Goal: Transaction & Acquisition: Register for event/course

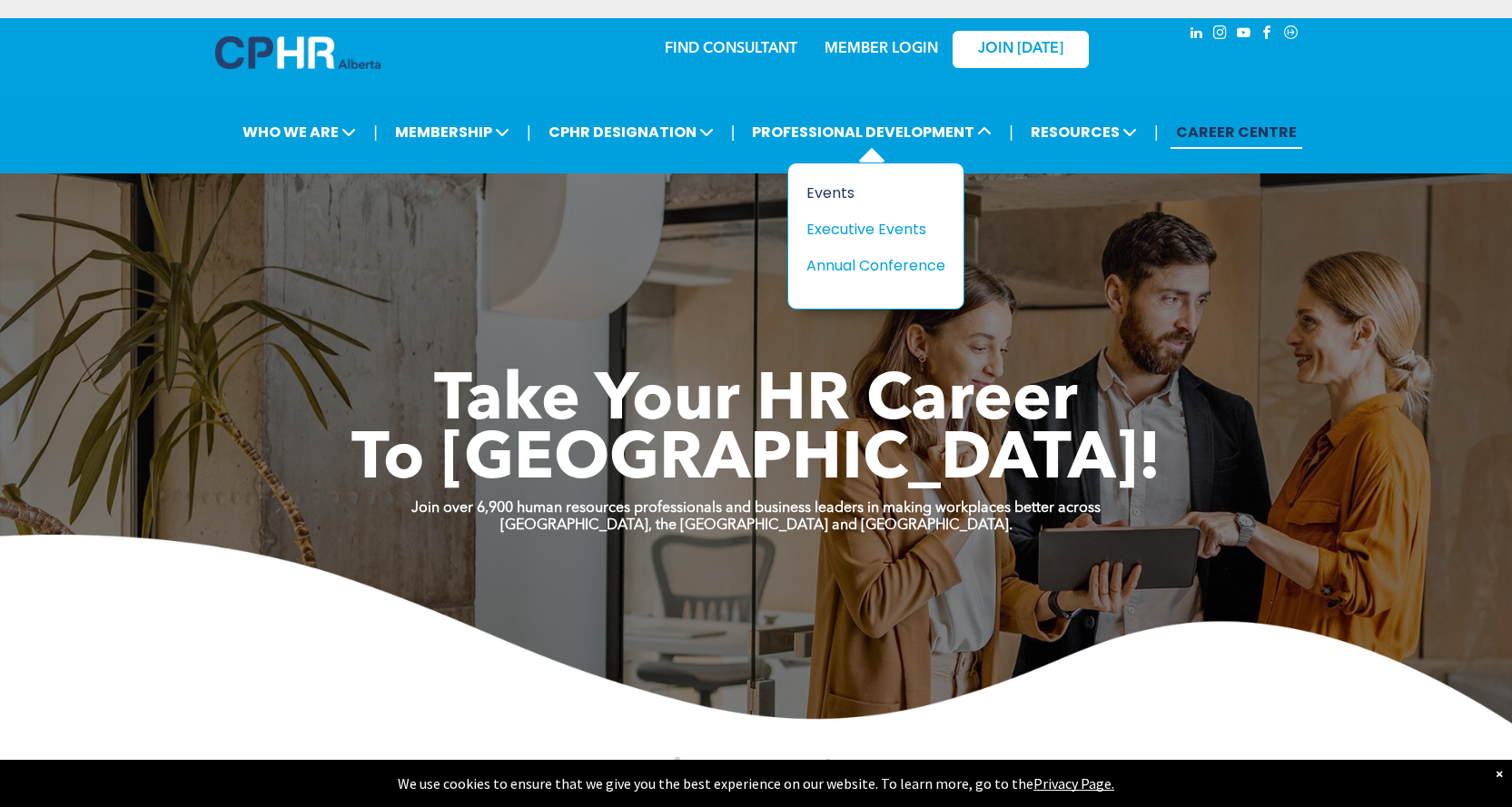
click at [849, 193] on div "Events" at bounding box center [868, 193] width 125 height 22
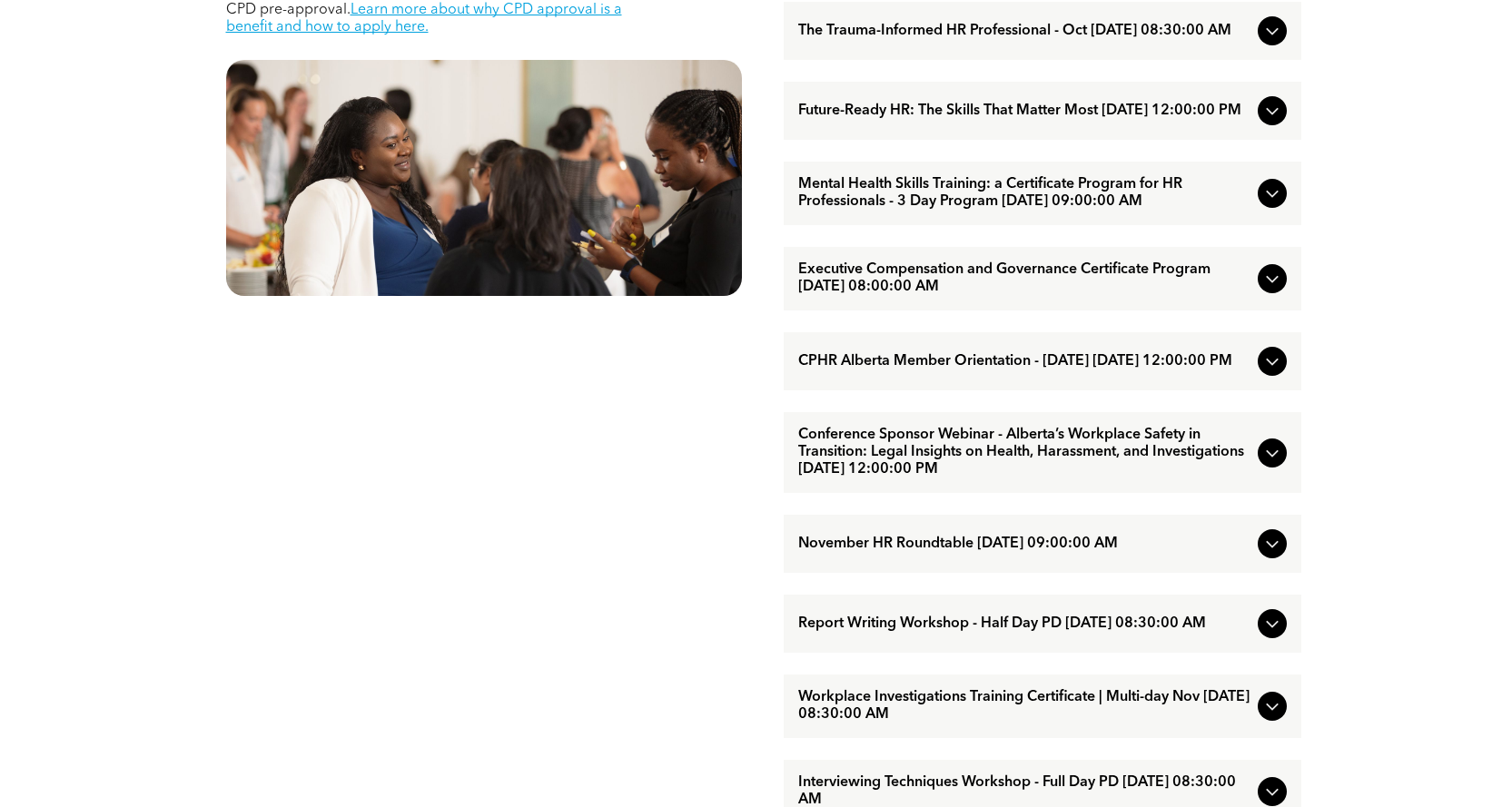
scroll to position [1270, 0]
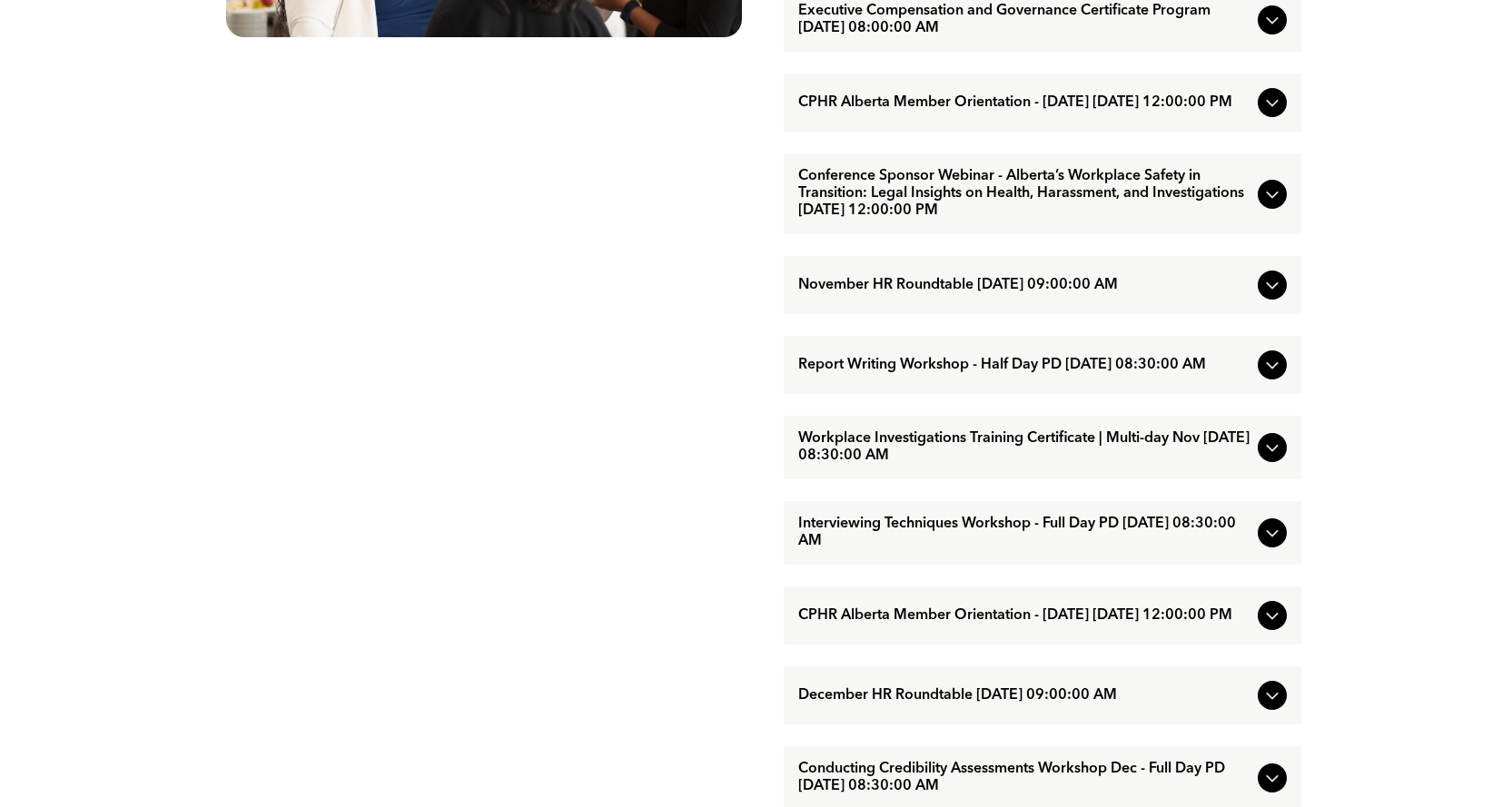
click at [907, 464] on span "Workplace Investigations Training Certificate | Multi-day Nov November/18/2025 …" at bounding box center [1023, 448] width 452 height 35
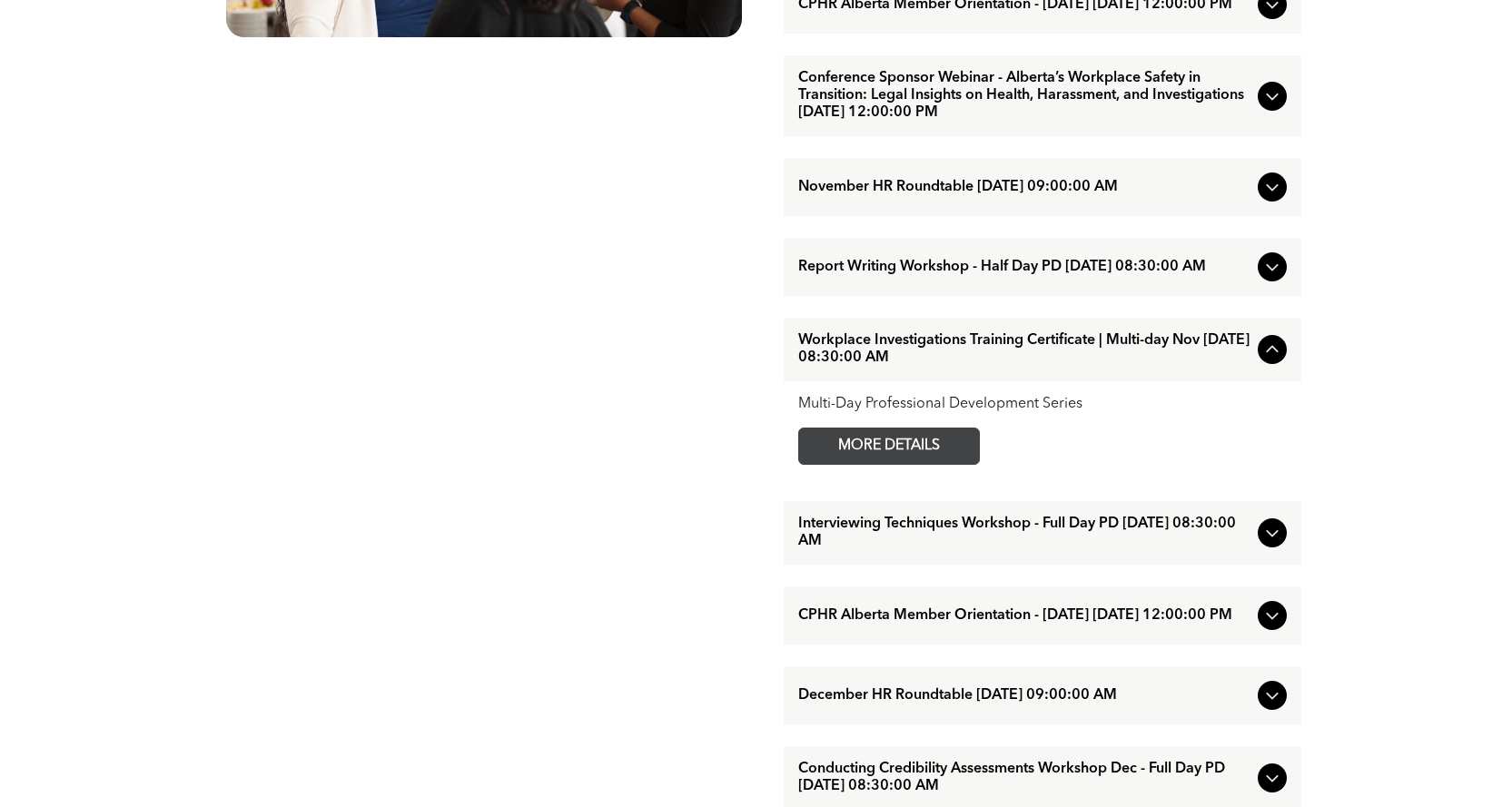
click at [879, 463] on span "MORE DETAILS" at bounding box center [889, 446] width 143 height 36
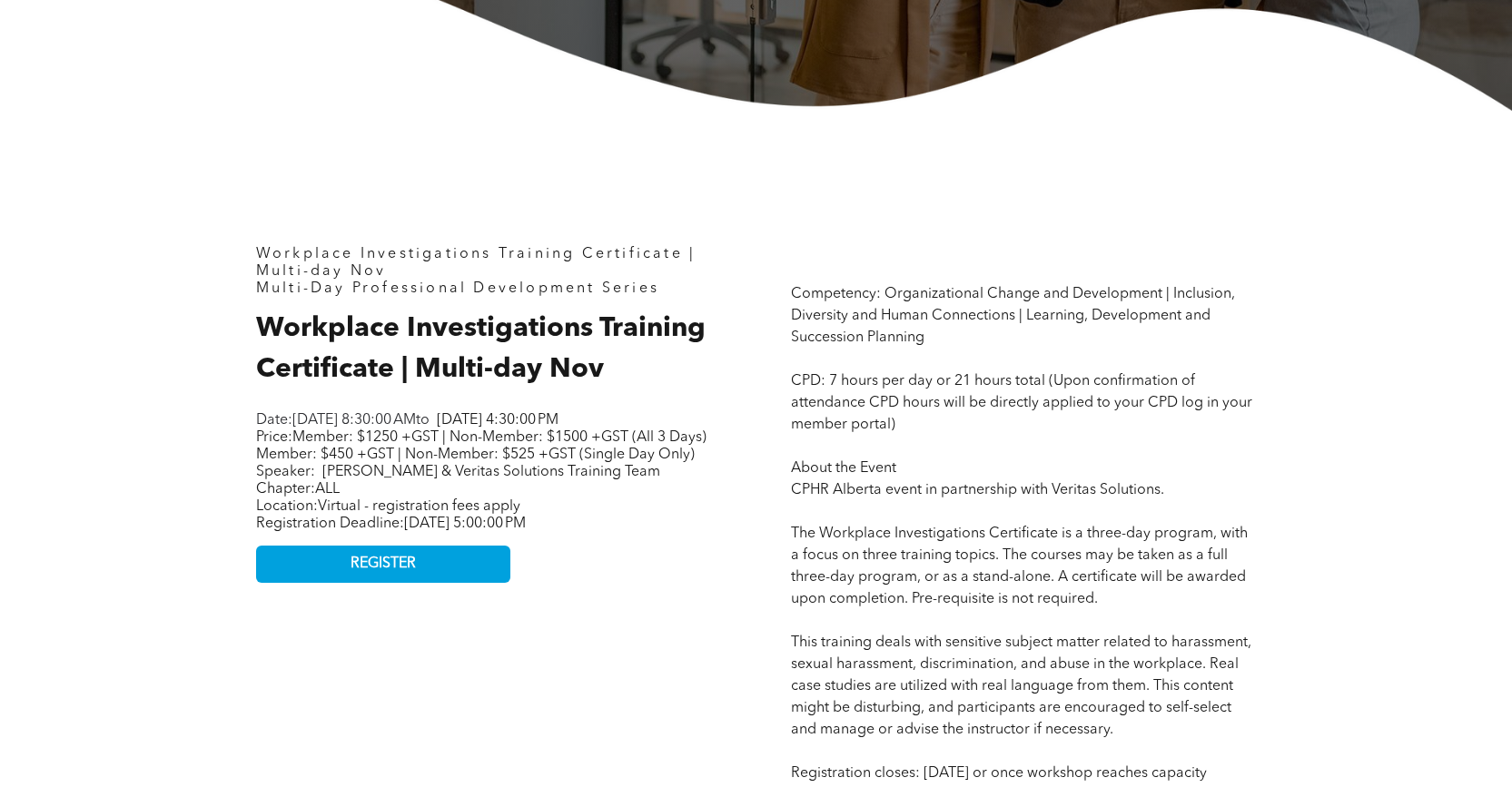
scroll to position [847, 0]
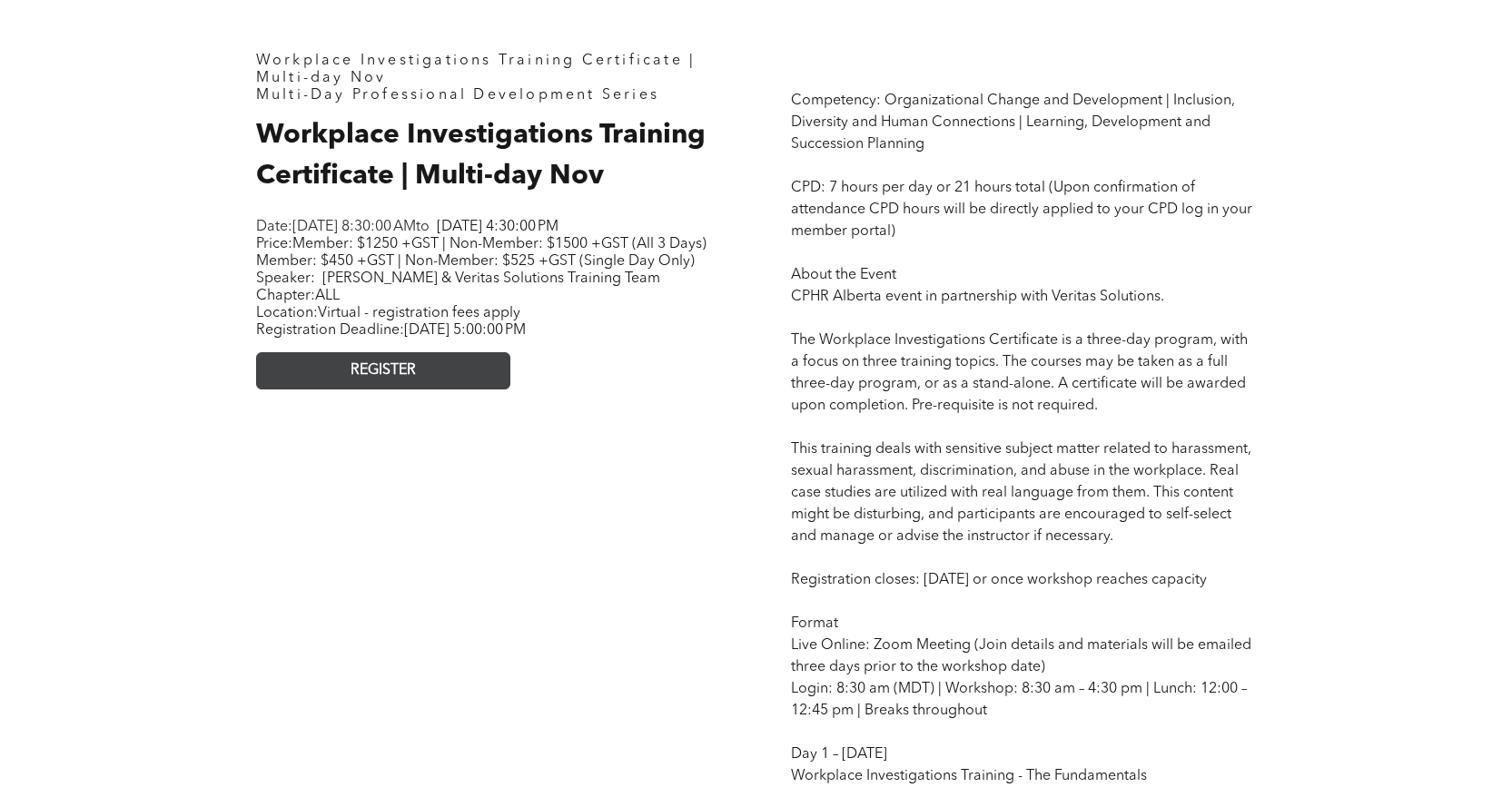
click at [327, 389] on link "REGISTER" at bounding box center [382, 371] width 255 height 37
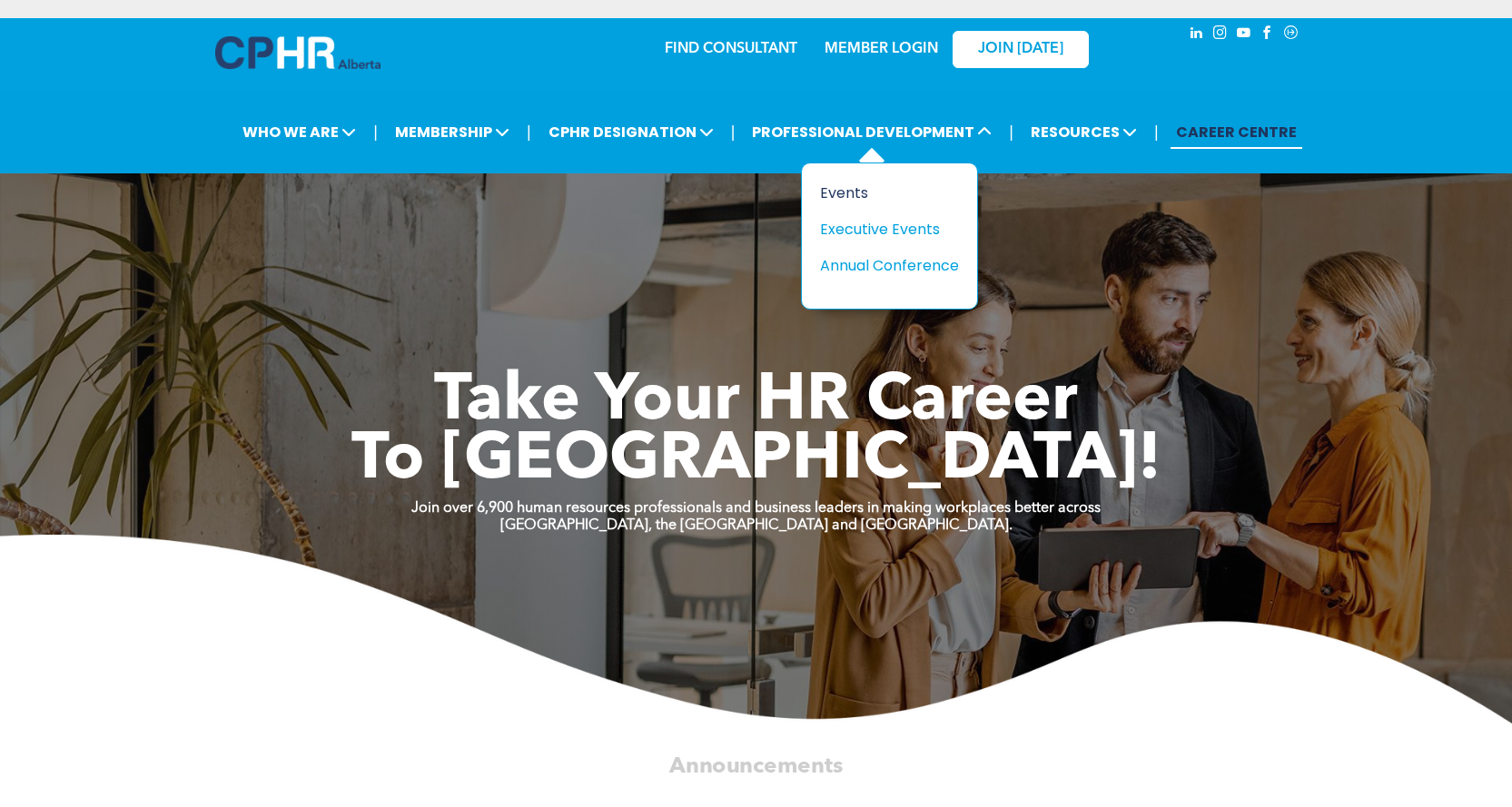
click at [840, 194] on div "Events" at bounding box center [882, 193] width 125 height 22
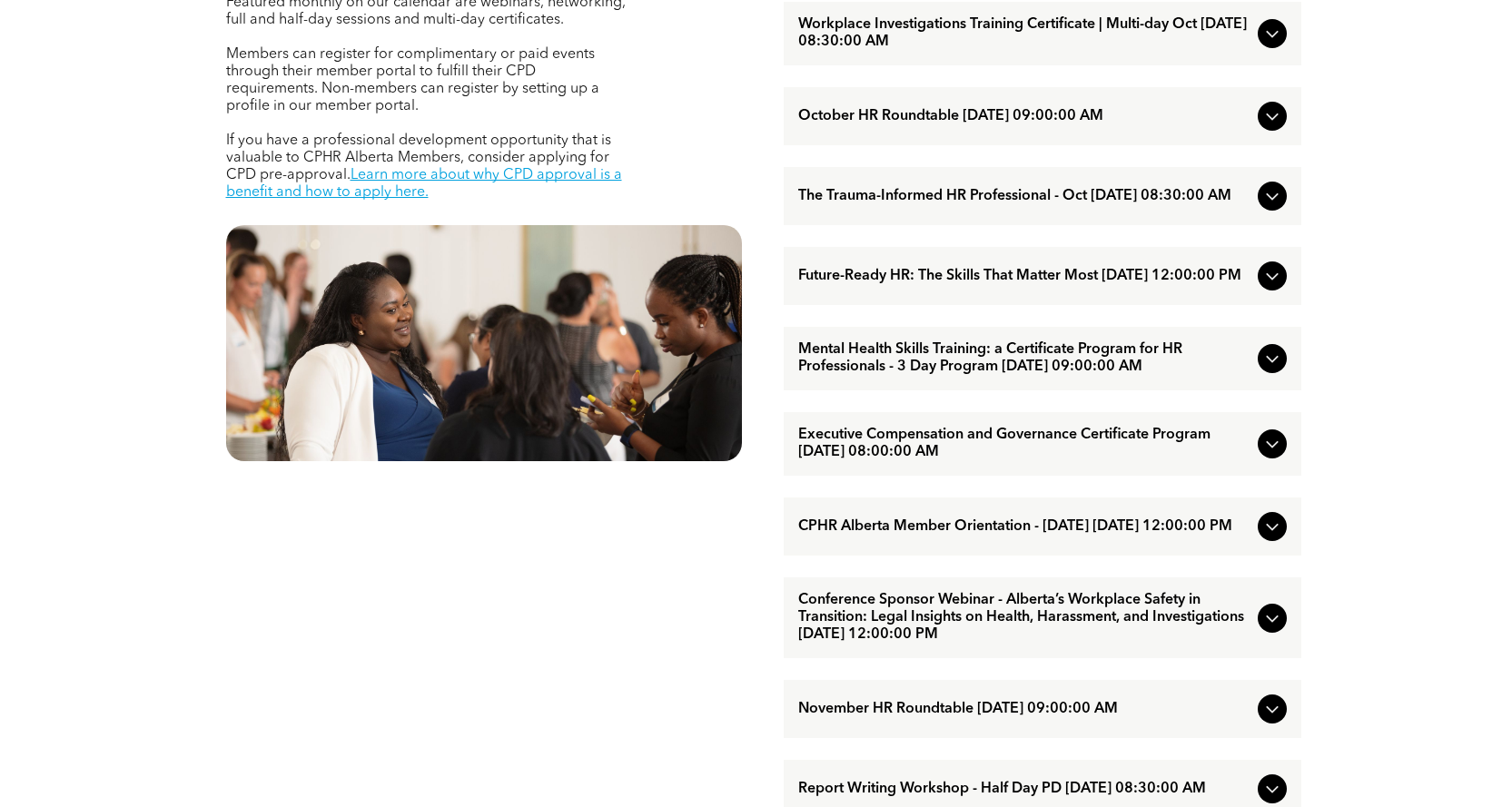
scroll to position [1270, 0]
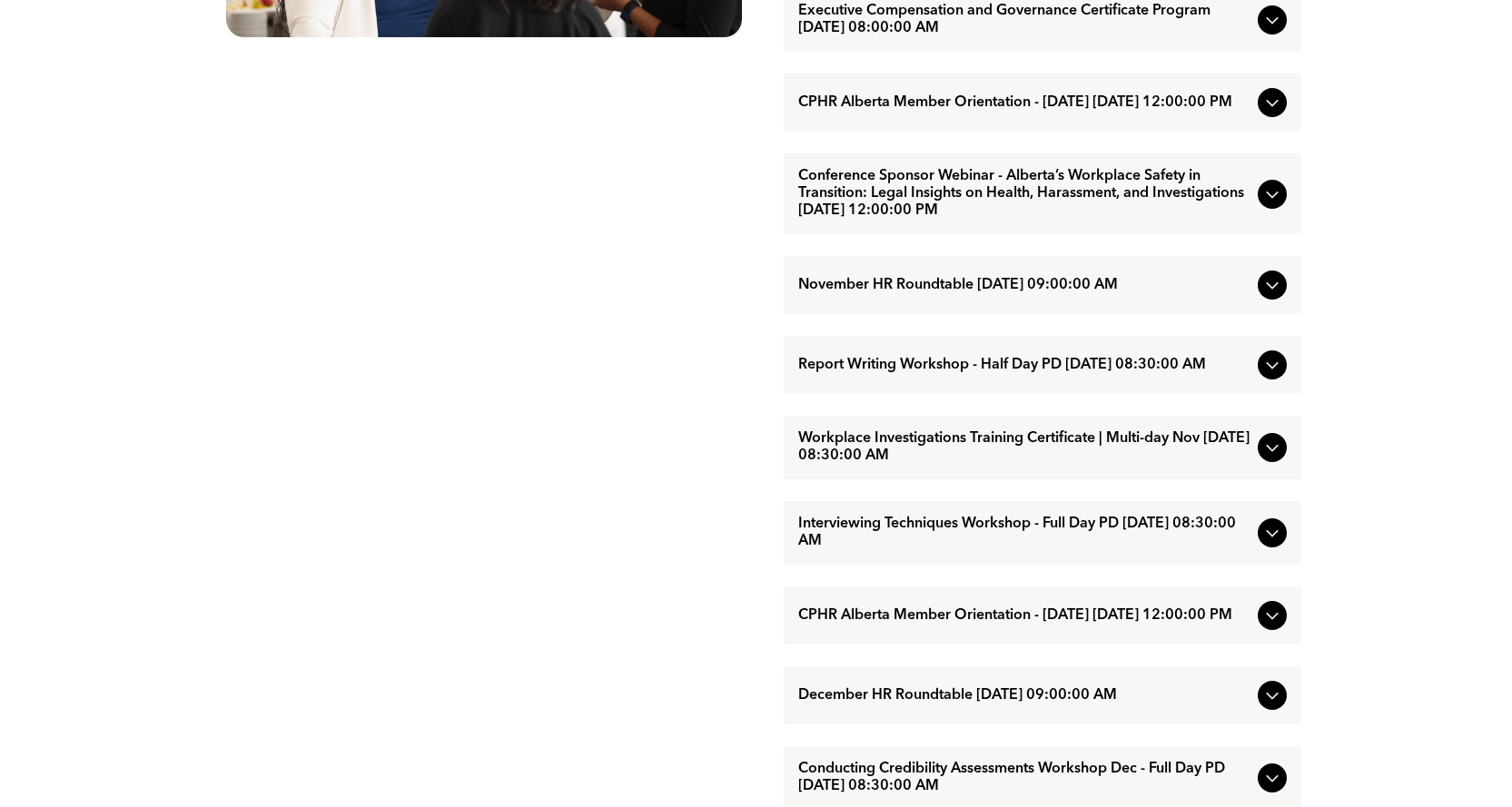
click at [881, 464] on span "Workplace Investigations Training Certificate | Multi-day Nov [DATE] 08:30:00 AM" at bounding box center [1023, 448] width 452 height 35
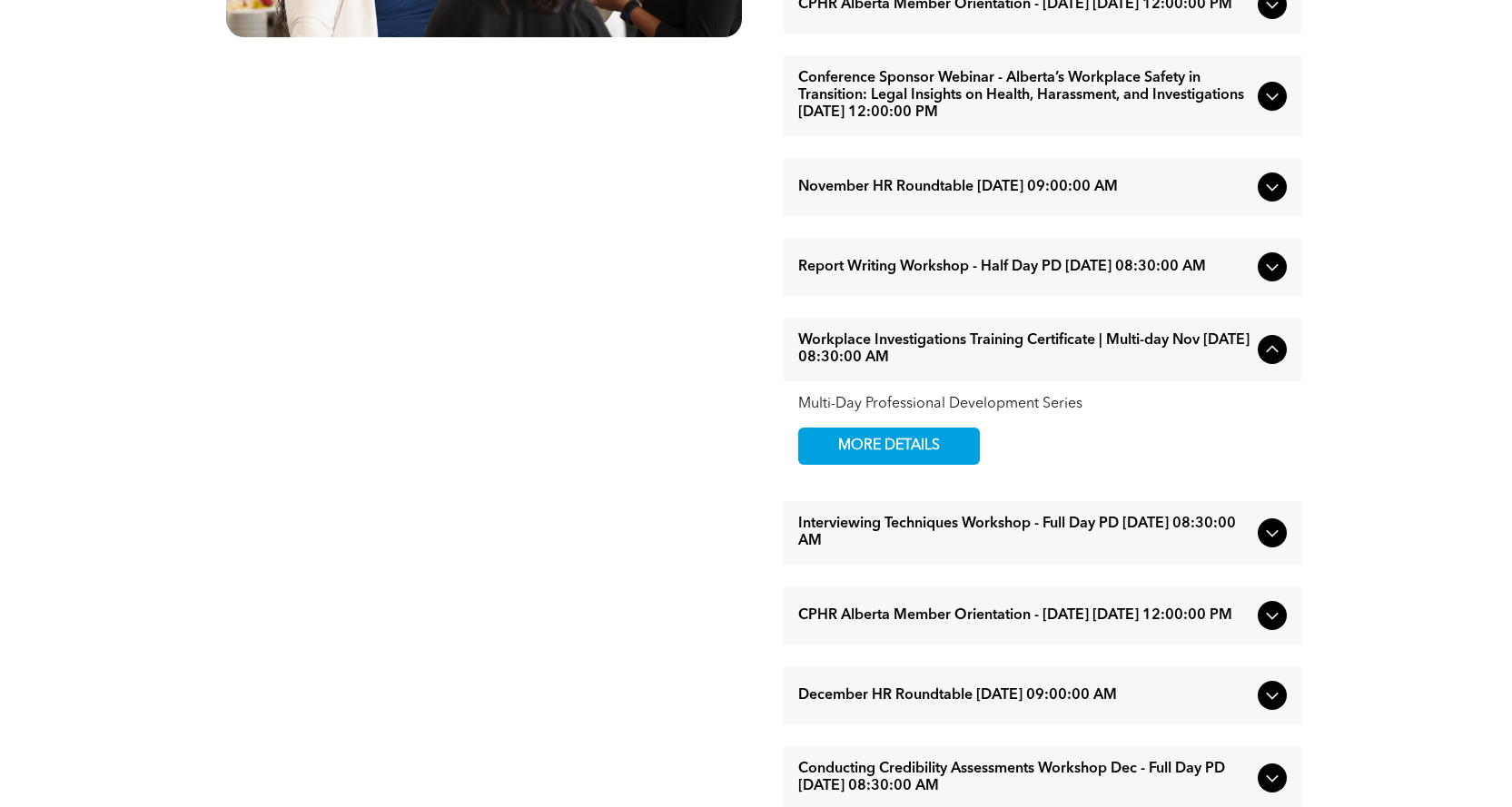
click at [881, 463] on span "MORE DETAILS" at bounding box center [889, 446] width 143 height 36
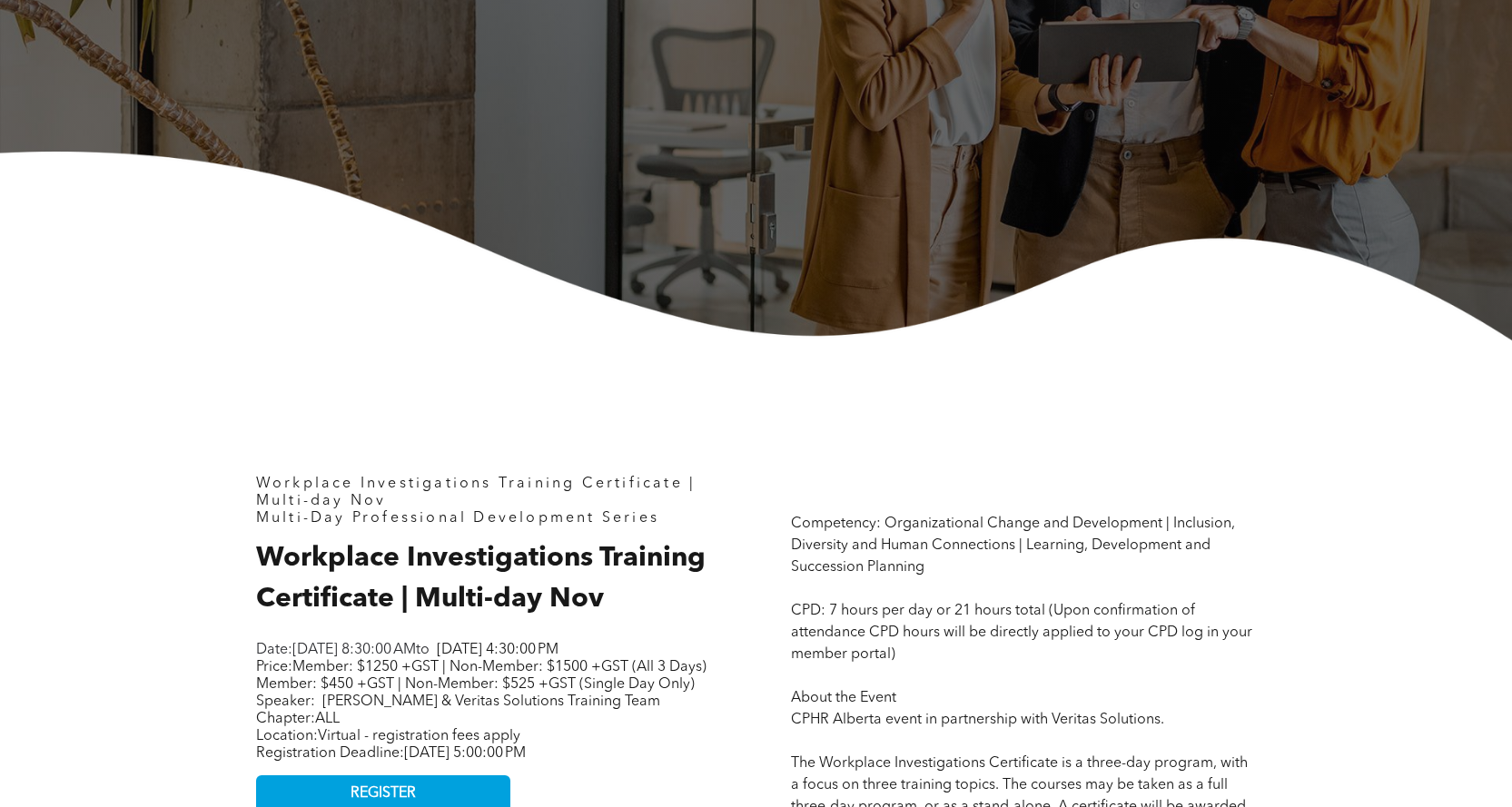
scroll to position [636, 0]
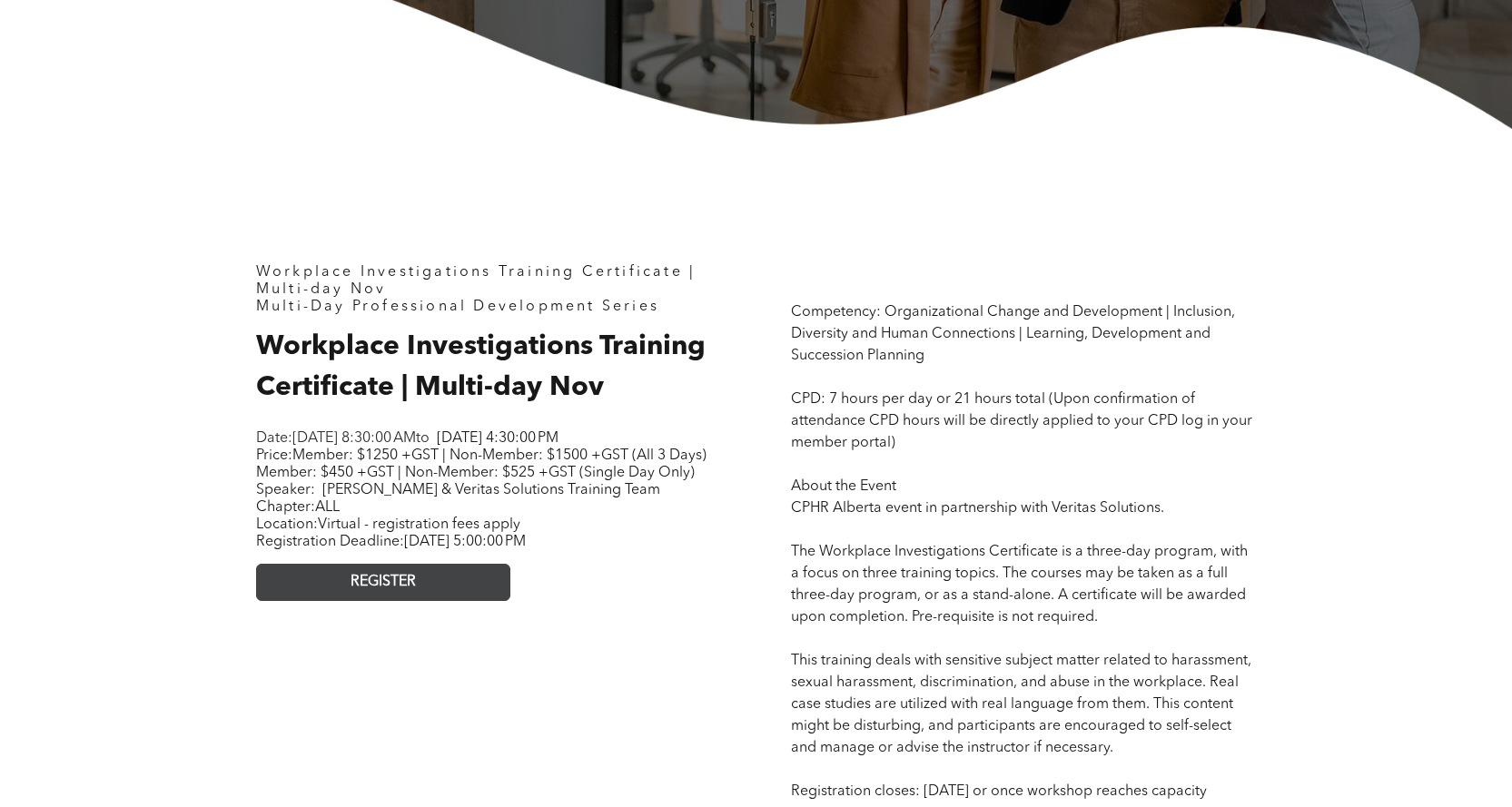
click at [367, 591] on span "REGISTER" at bounding box center [383, 583] width 66 height 17
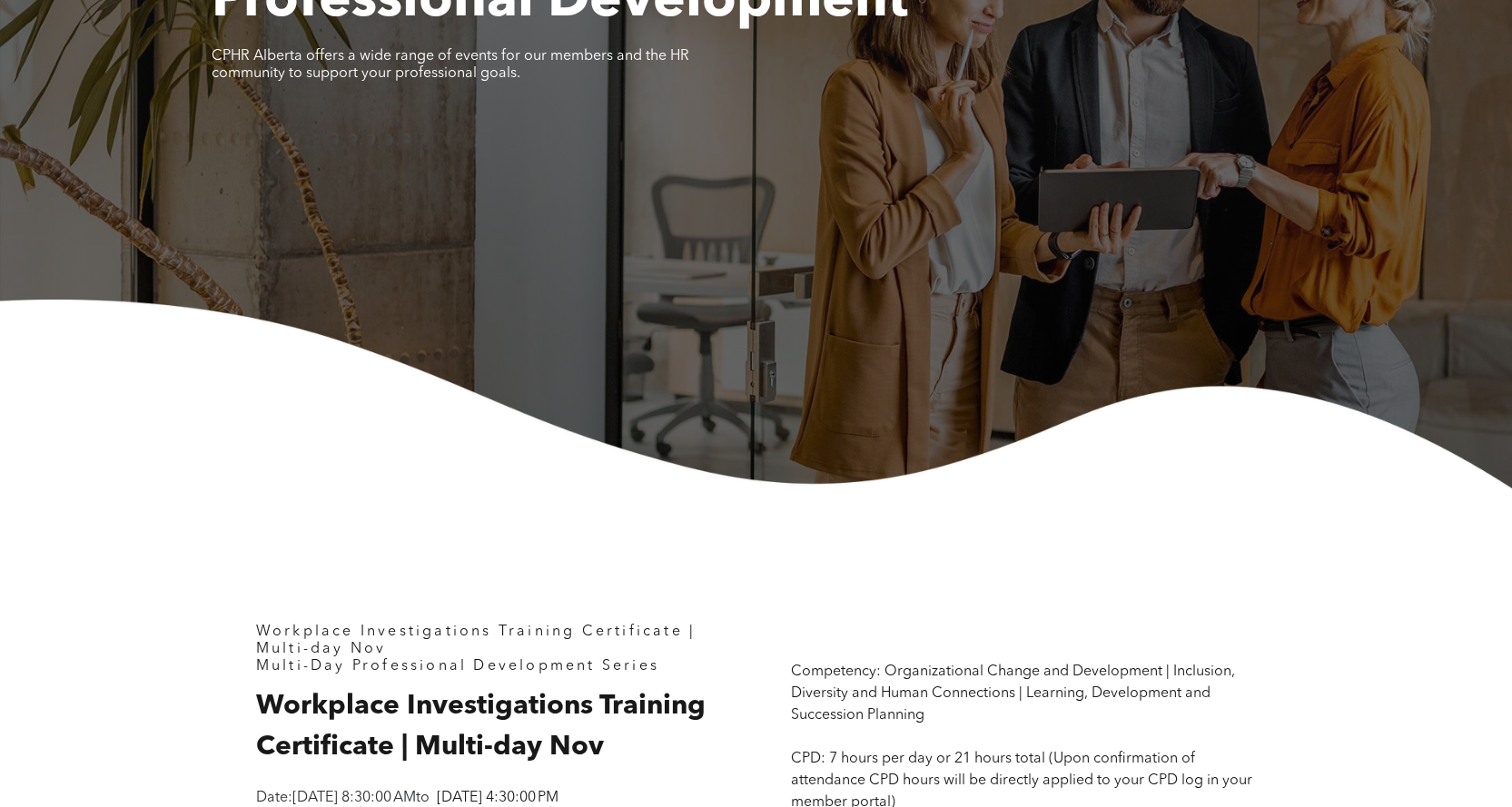
scroll to position [0, 0]
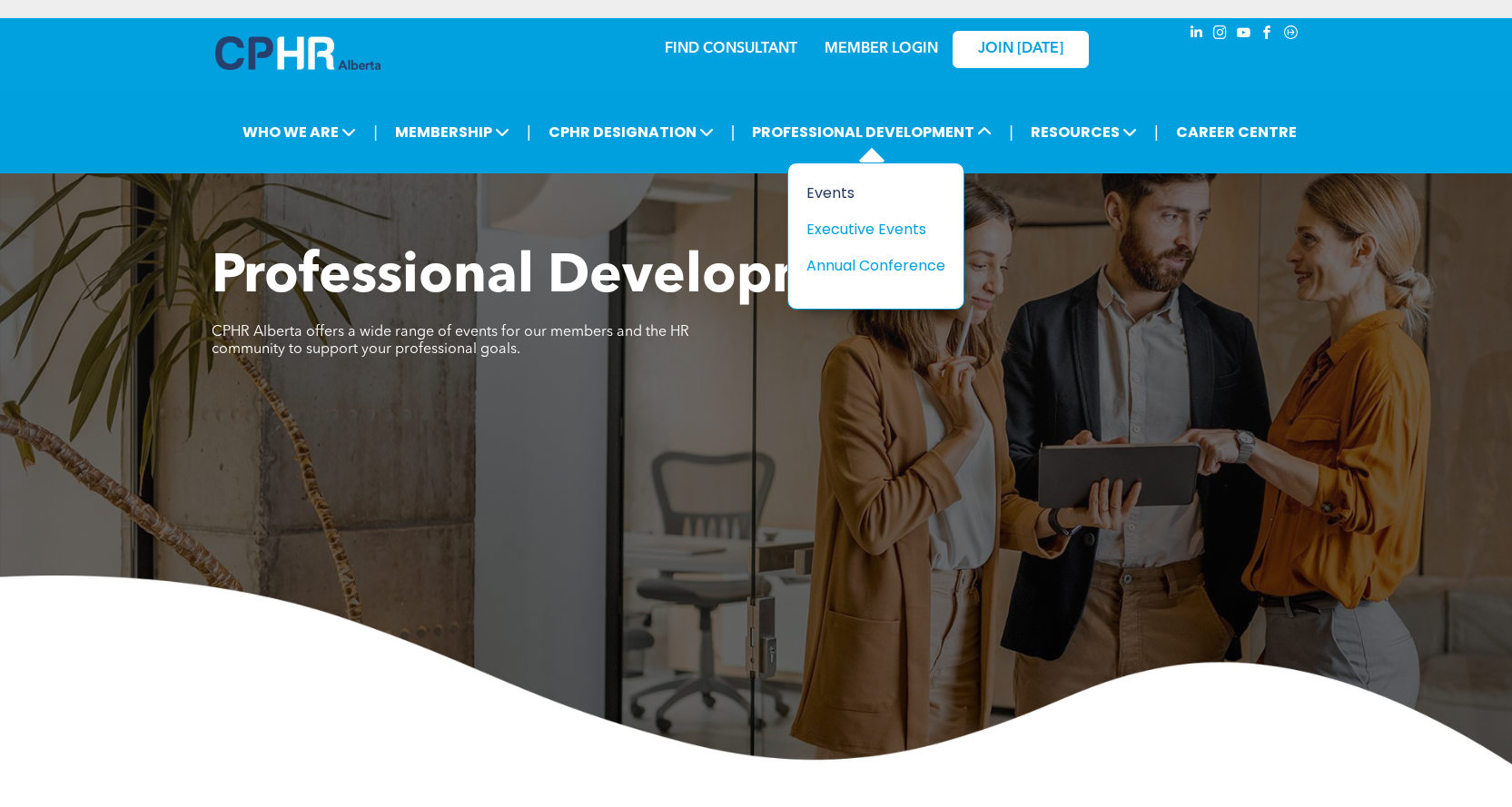
click at [811, 194] on div "Events" at bounding box center [868, 193] width 125 height 22
